Goal: Task Accomplishment & Management: Manage account settings

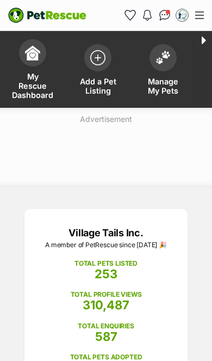
select select "on_hold"
select select "reviewing_applications"
click at [163, 63] on img at bounding box center [163, 58] width 15 height 14
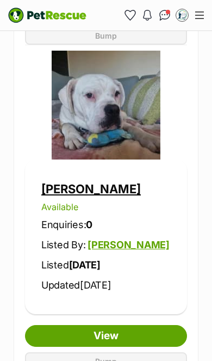
scroll to position [1869, 0]
click at [66, 184] on link "[PERSON_NAME]" at bounding box center [91, 189] width 100 height 14
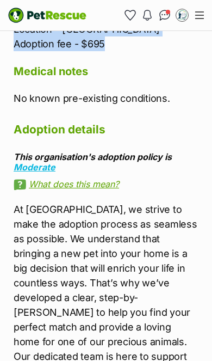
scroll to position [3455, 0]
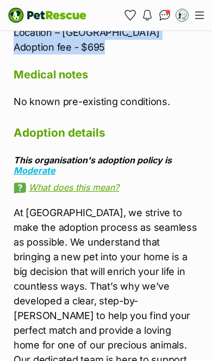
click at [154, 205] on p "At [GEOGRAPHIC_DATA], we strive to make the adoption process as seamless as pos…" at bounding box center [106, 308] width 185 height 206
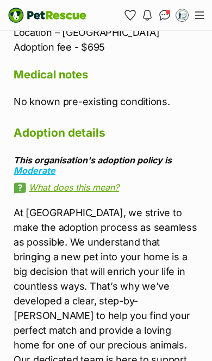
click at [178, 205] on p "At [GEOGRAPHIC_DATA], we strive to make the adoption process as seamless as pos…" at bounding box center [106, 308] width 185 height 206
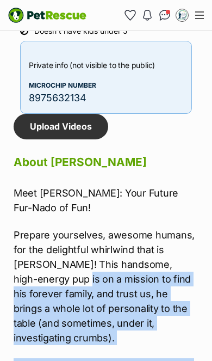
scroll to position [2290, 0]
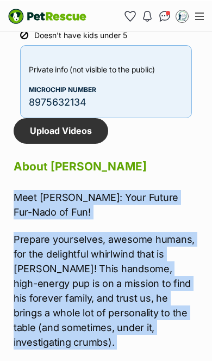
copy div "Lore Ipsum: Dolo Sitame Con-Adip el Sed! Doeiusm temporinci, utlabor etdolo, ma…"
